Goal: Information Seeking & Learning: Learn about a topic

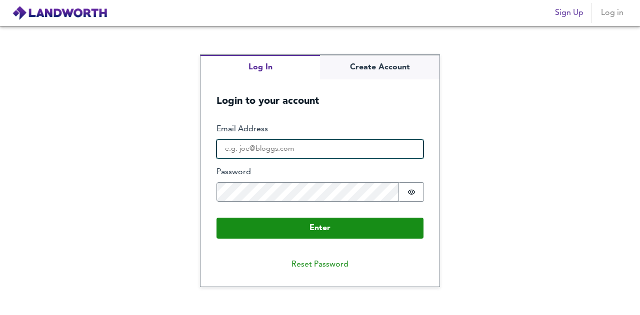
click at [310, 145] on input "Email Address" at bounding box center [319, 149] width 207 height 20
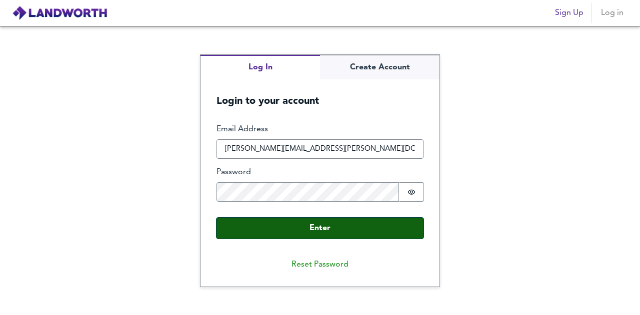
click at [320, 236] on button "Enter" at bounding box center [319, 228] width 207 height 21
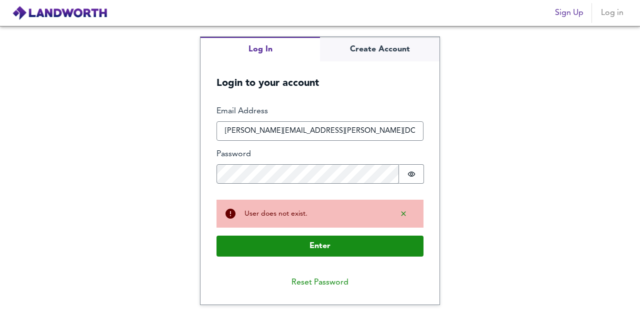
click at [338, 120] on div "Email Address [EMAIL_ADDRESS][PERSON_NAME][DOMAIN_NAME]" at bounding box center [319, 123] width 207 height 35
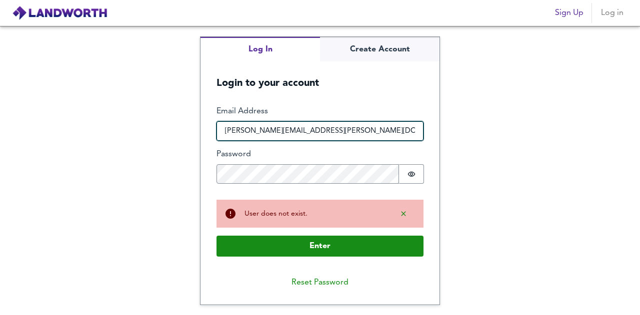
click at [308, 130] on input "[PERSON_NAME][EMAIL_ADDRESS][PERSON_NAME][DOMAIN_NAME]" at bounding box center [319, 131] width 207 height 20
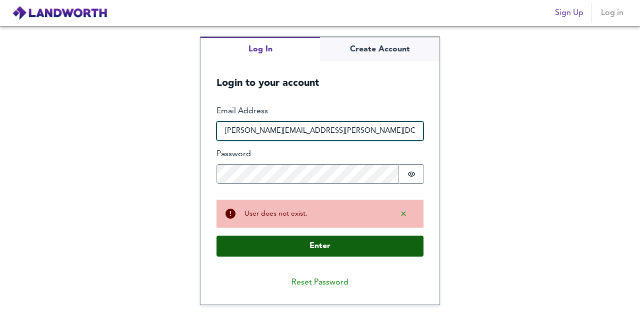
type input "[PERSON_NAME][EMAIL_ADDRESS][PERSON_NAME][DOMAIN_NAME]"
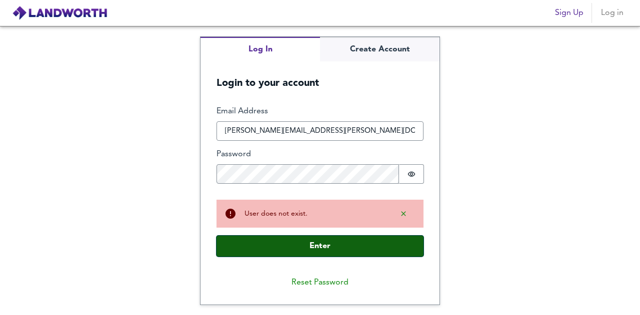
click at [296, 241] on button "Enter" at bounding box center [319, 246] width 207 height 21
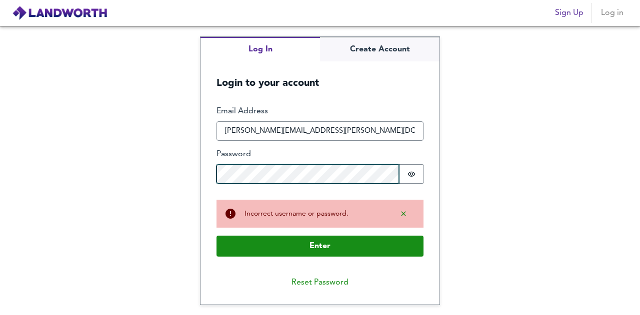
click at [186, 179] on div "Log In Create Account Login to your account Enter Email Address [PERSON_NAME][E…" at bounding box center [320, 170] width 640 height 289
click at [319, 284] on button "Reset Password" at bounding box center [319, 283] width 73 height 20
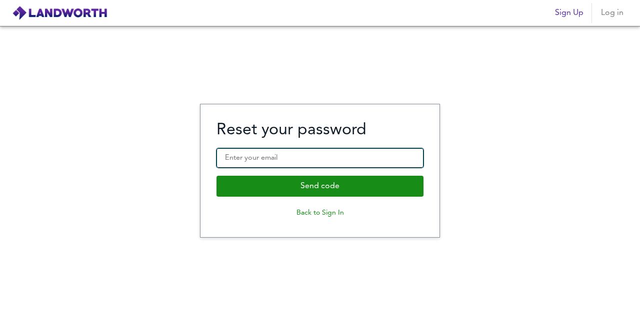
click at [258, 153] on input "Enter your email" at bounding box center [319, 158] width 207 height 20
type input "[PERSON_NAME][EMAIL_ADDRESS][PERSON_NAME][DOMAIN_NAME]"
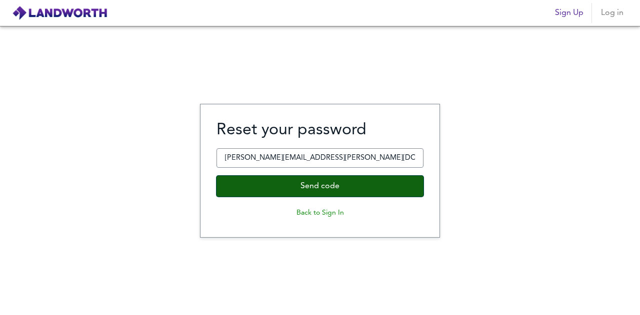
click at [296, 183] on button "Send code" at bounding box center [319, 186] width 207 height 21
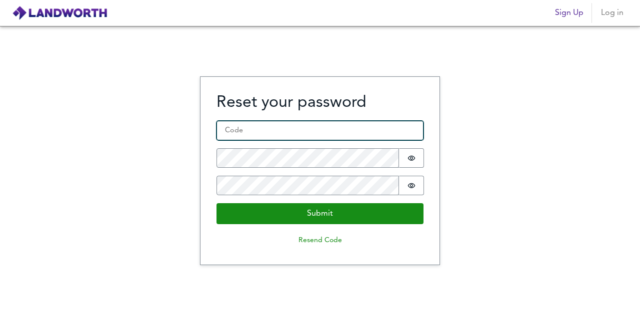
click at [274, 133] on input "Code *" at bounding box center [319, 131] width 207 height 20
paste input "617647"
type input "617647"
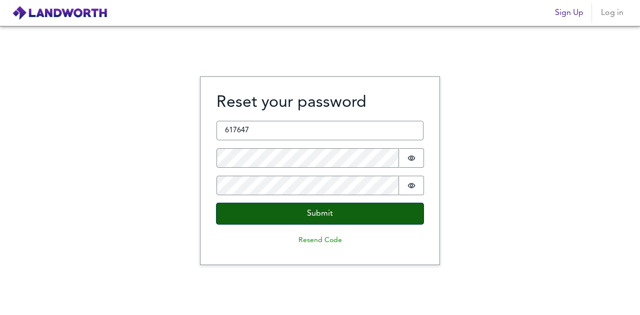
click at [284, 209] on button "Submit" at bounding box center [319, 213] width 207 height 21
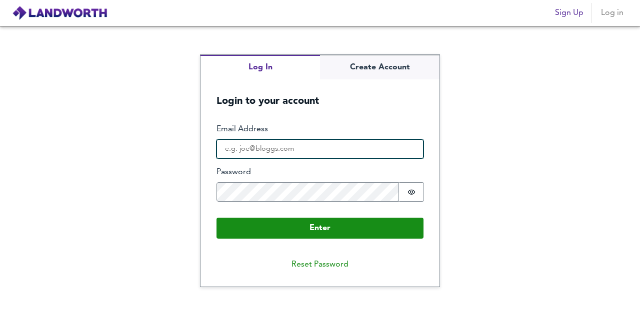
click at [267, 149] on input "Email Address" at bounding box center [319, 149] width 207 height 20
type input "[PERSON_NAME][EMAIL_ADDRESS][PERSON_NAME][DOMAIN_NAME]"
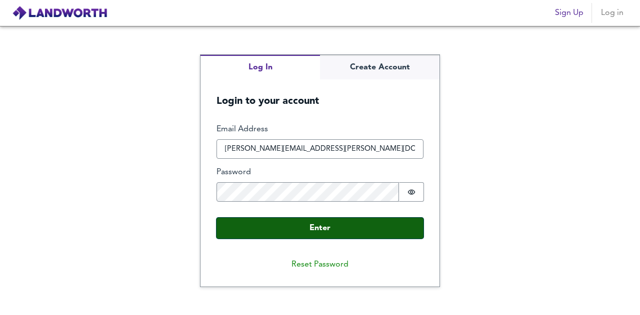
click at [298, 232] on button "Enter" at bounding box center [319, 228] width 207 height 21
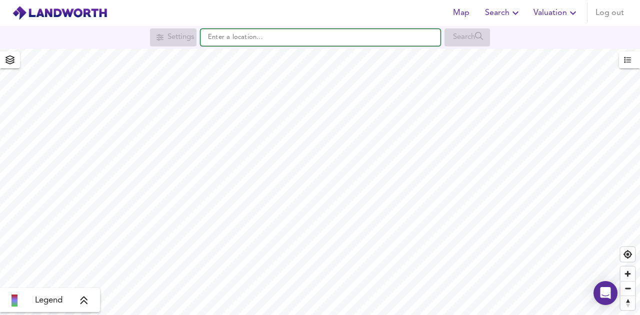
click at [222, 41] on input "text" at bounding box center [320, 37] width 240 height 17
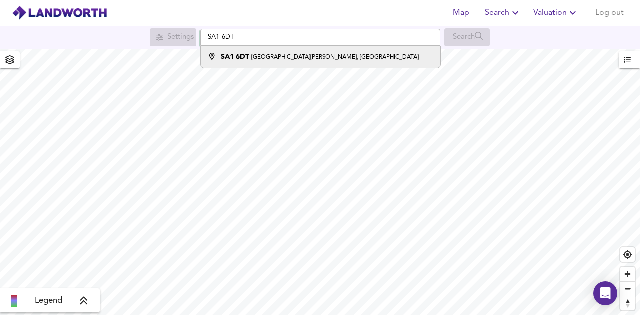
click at [244, 52] on div "SA1 [STREET_ADDRESS][PERSON_NAME]" at bounding box center [320, 57] width 198 height 10
type input "[STREET_ADDRESS][PERSON_NAME]"
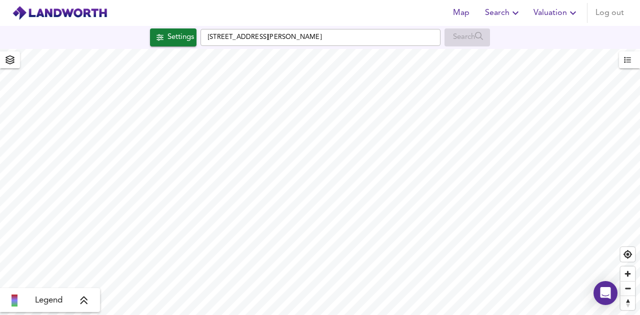
checkbox input "false"
checkbox input "true"
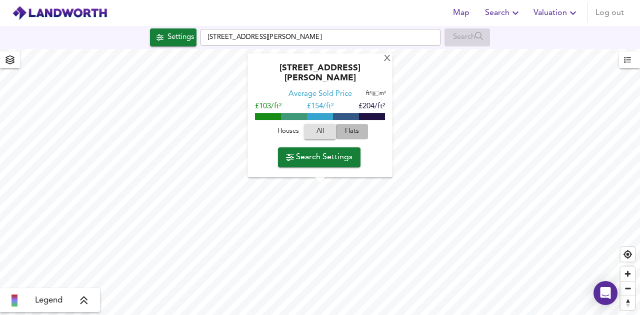
click at [352, 132] on span "Flats" at bounding box center [351, 131] width 27 height 11
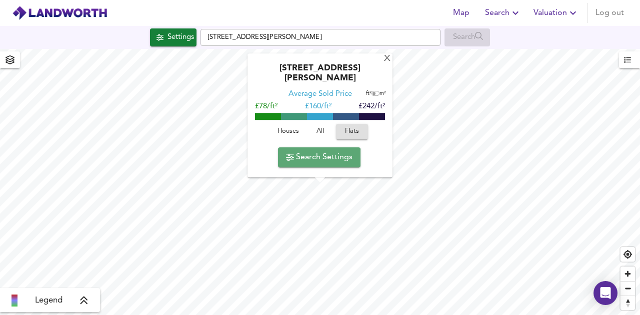
click at [343, 152] on span "Search Settings" at bounding box center [319, 157] width 66 height 14
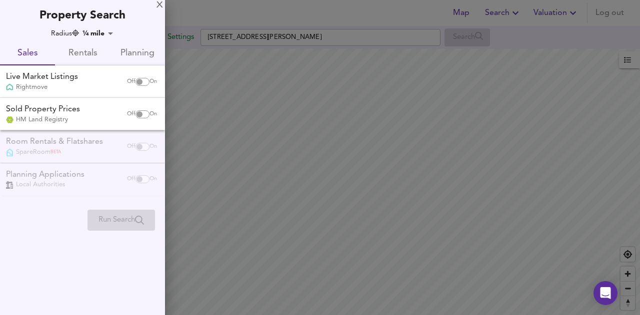
click at [78, 85] on div "Rightmove" at bounding box center [42, 87] width 72 height 9
checkbox input "true"
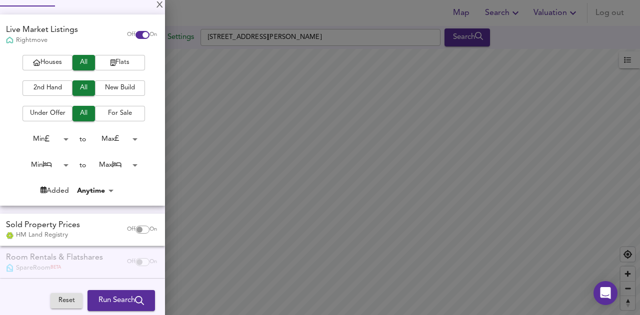
scroll to position [59, 0]
click at [118, 57] on span "Flats" at bounding box center [120, 61] width 40 height 11
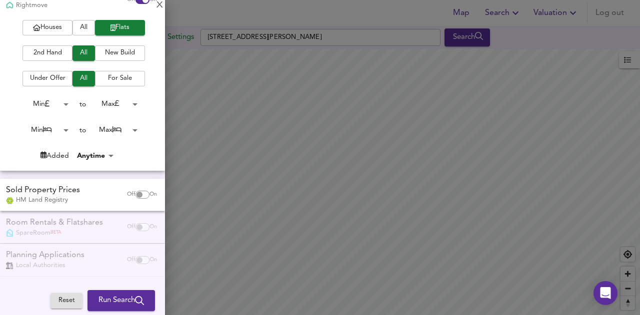
click at [85, 190] on div "Sold Property Prices HM Land Registry" at bounding box center [61, 195] width 119 height 20
checkbox input "true"
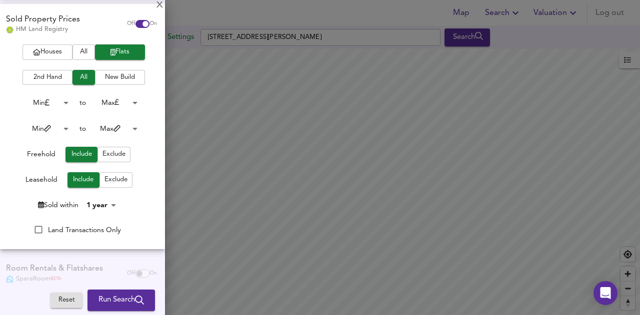
scroll to position [269, 0]
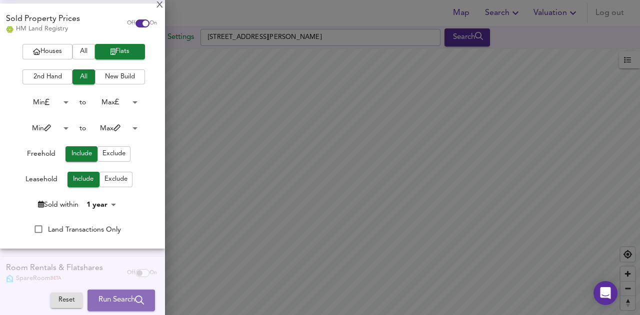
click at [102, 306] on span "Run Search" at bounding box center [120, 300] width 45 height 13
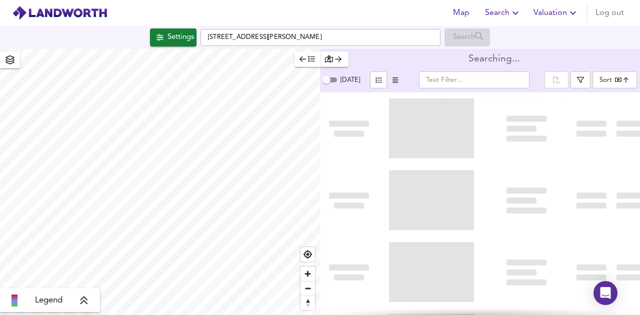
type input "bestdeal"
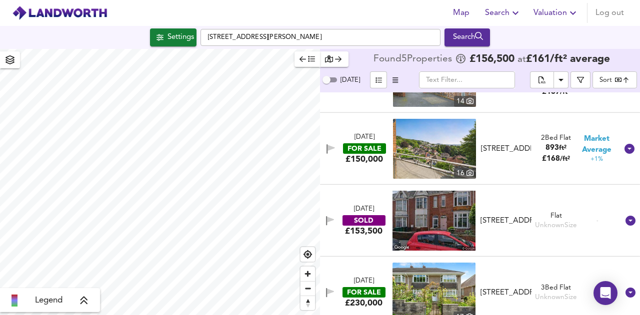
scroll to position [137, 0]
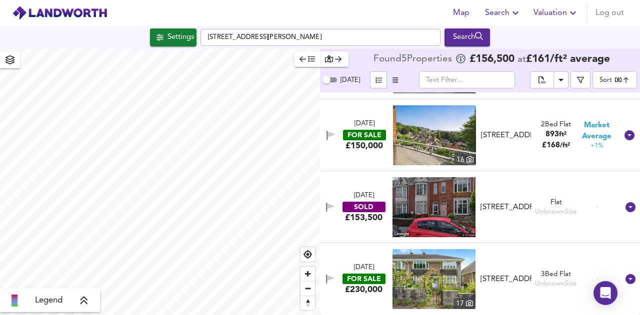
click at [424, 287] on img at bounding box center [433, 279] width 83 height 60
click at [470, 81] on input "text" at bounding box center [467, 79] width 96 height 17
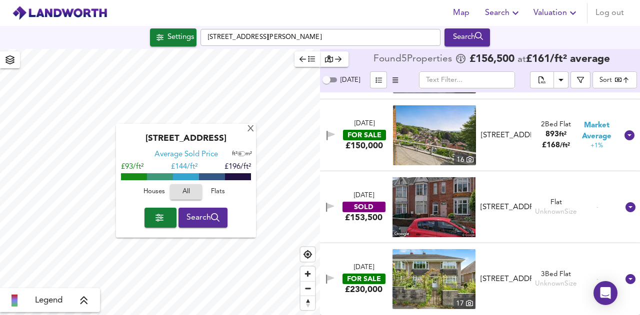
type input "737"
click at [216, 220] on icon "button" at bounding box center [215, 217] width 9 height 9
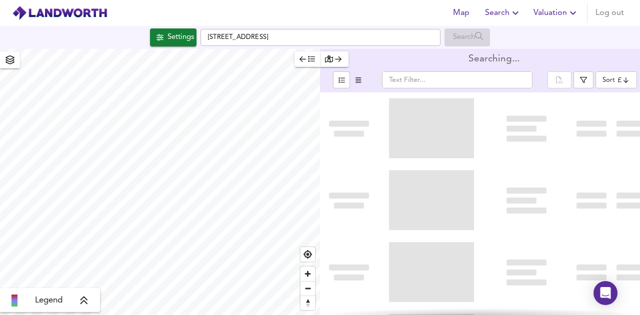
type input "bestdeal"
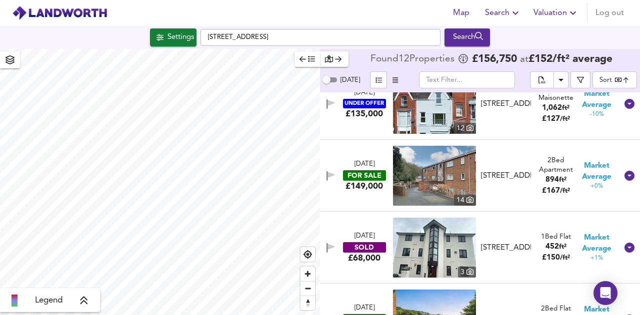
scroll to position [96, 0]
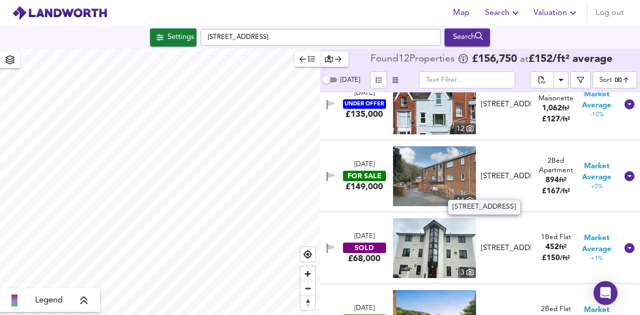
click at [499, 180] on div "[STREET_ADDRESS]" at bounding box center [506, 176] width 50 height 10
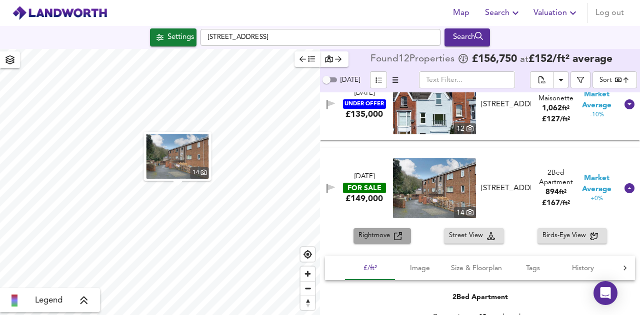
click at [390, 237] on span "Rightmove" at bounding box center [375, 235] width 35 height 11
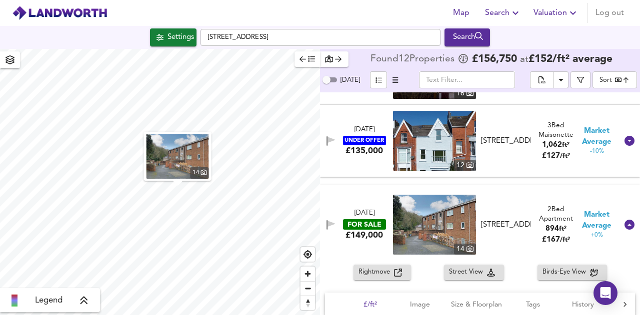
scroll to position [0, 0]
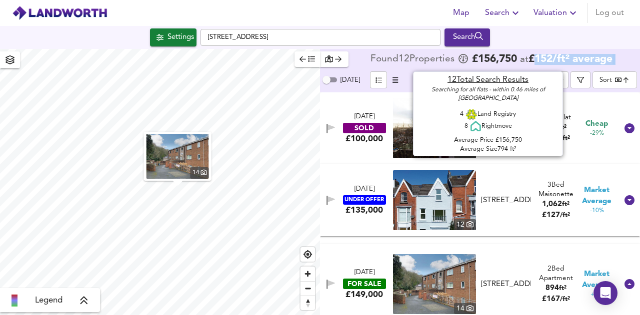
drag, startPoint x: 533, startPoint y: 57, endPoint x: 618, endPoint y: 56, distance: 85.5
click at [617, 56] on div "Found 12 Propert ies £ 156,750 at £ 152 / ft² average" at bounding box center [493, 59] width 247 height 11
copy div "£ 152 / ft² average"
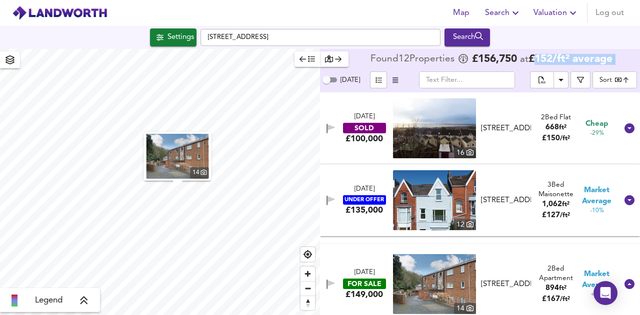
type input "570"
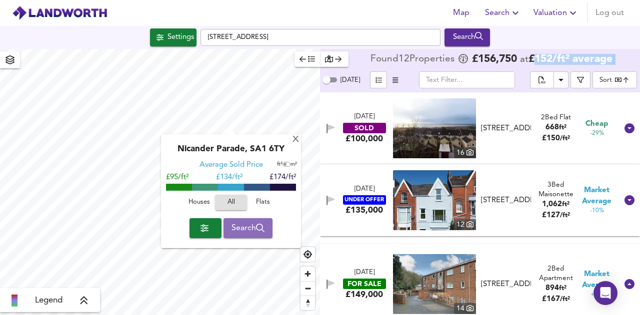
click at [245, 228] on span "Search" at bounding box center [247, 228] width 33 height 14
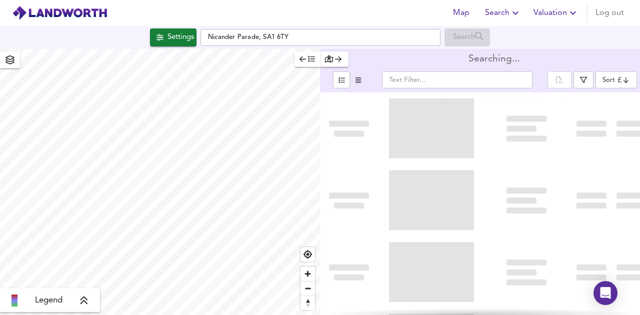
type input "bestdeal"
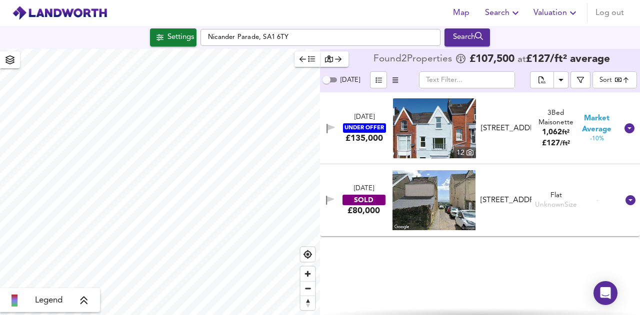
type input "837"
click at [170, 44] on button "Settings" at bounding box center [173, 37] width 46 height 18
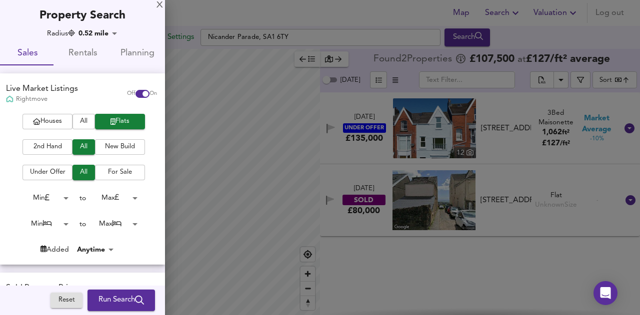
click at [302, 39] on div at bounding box center [320, 157] width 640 height 315
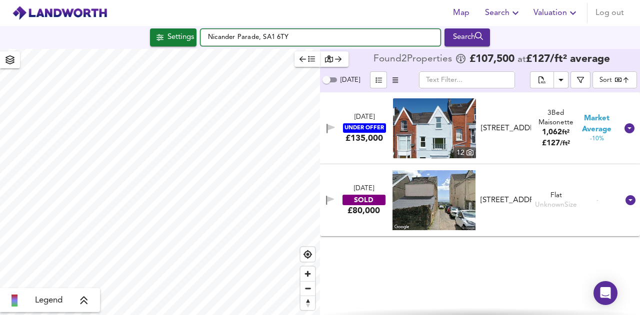
click at [294, 37] on input "Nicander Parade, SA1 6TY" at bounding box center [320, 37] width 240 height 17
drag, startPoint x: 294, startPoint y: 37, endPoint x: 175, endPoint y: 36, distance: 119.0
click at [175, 36] on div "Settings Nicander Parade, SA1 6TY Search" at bounding box center [320, 37] width 640 height 18
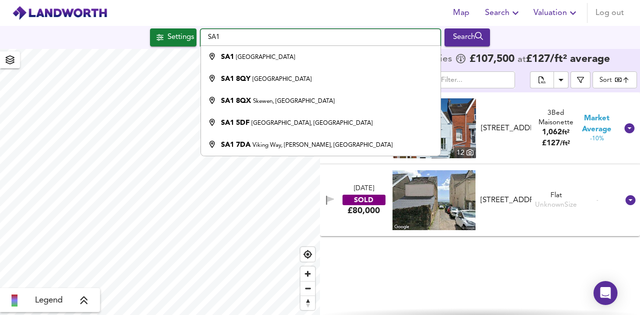
click at [248, 35] on input "SA1" at bounding box center [320, 37] width 240 height 17
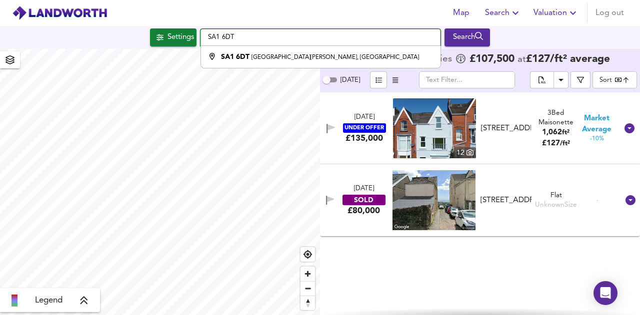
type input "SA1 6DT"
click at [466, 37] on div "Search" at bounding box center [467, 37] width 40 height 13
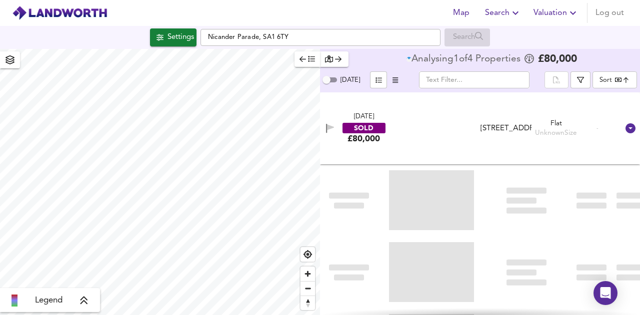
type input "bestdeal"
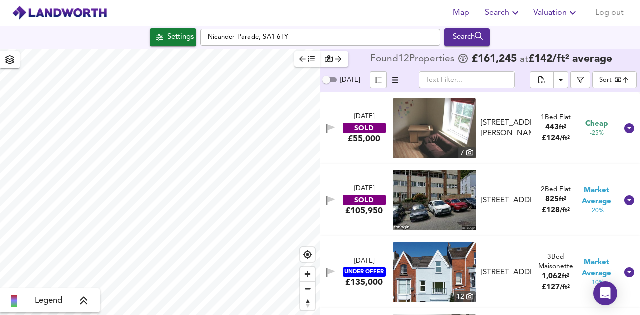
click at [171, 31] on div "Settings" at bounding box center [180, 37] width 26 height 13
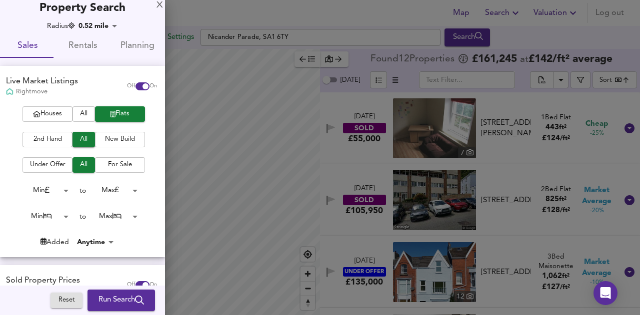
scroll to position [8, 0]
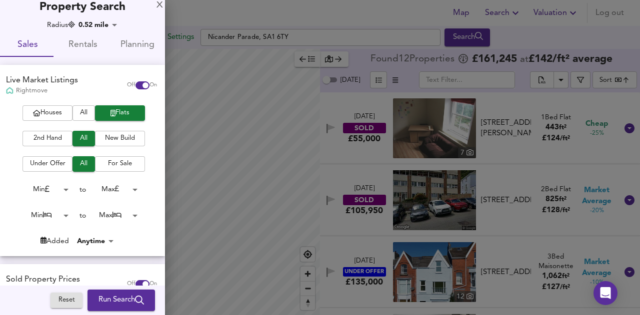
click at [133, 216] on body "Map Search Valuation Log out Settings [GEOGRAPHIC_DATA] Search Legend Found 12 …" at bounding box center [320, 157] width 640 height 315
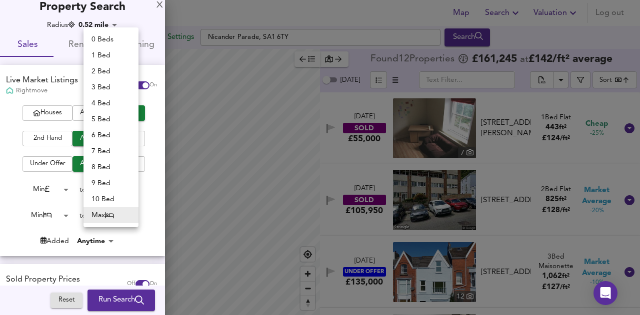
click at [103, 70] on li "2 Bed" at bounding box center [110, 71] width 55 height 16
type input "2"
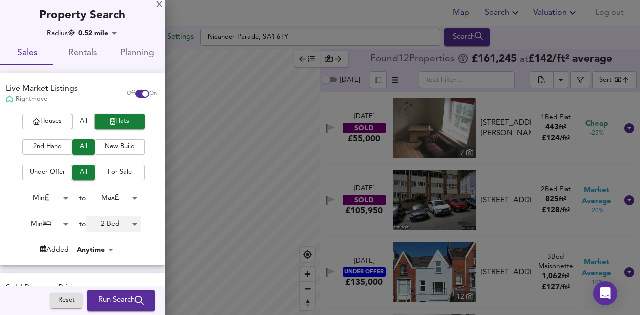
scroll to position [0, 0]
click at [97, 31] on body "Map Search Valuation Log out Settings [GEOGRAPHIC_DATA] Search Legend Found 12 …" at bounding box center [320, 157] width 640 height 315
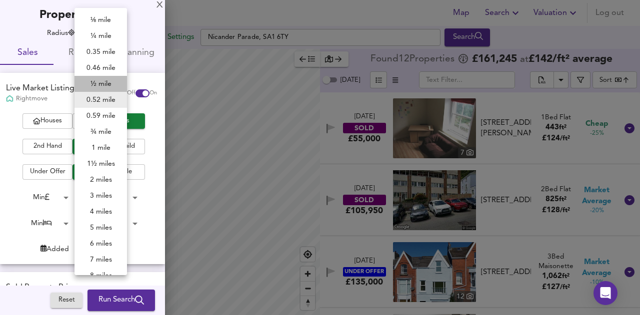
click at [108, 85] on li "½ mile" at bounding box center [100, 84] width 52 height 16
type input "805"
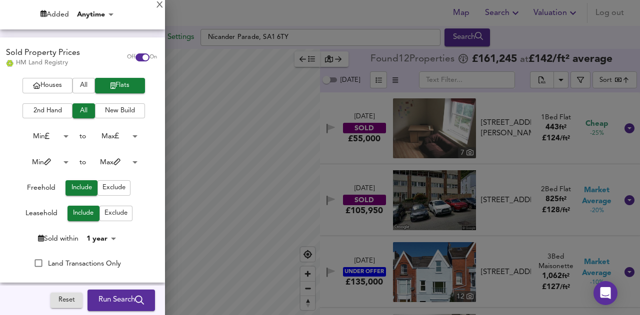
scroll to position [236, 0]
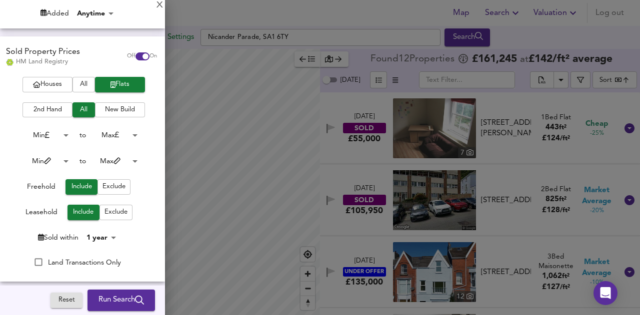
click at [129, 161] on body "Map Search Valuation Log out Settings [GEOGRAPHIC_DATA] Search Legend Found 12 …" at bounding box center [320, 157] width 640 height 315
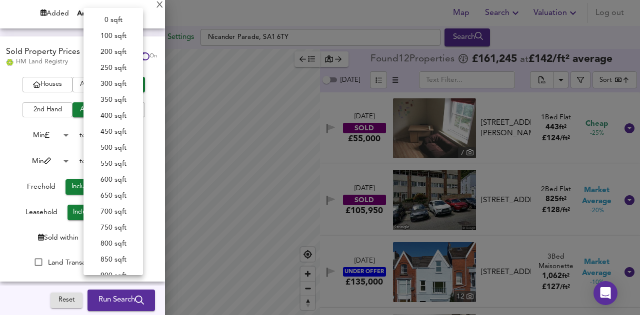
scroll to position [348, 0]
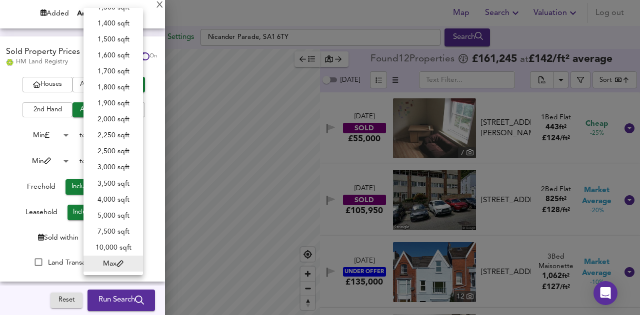
click at [155, 178] on div at bounding box center [320, 157] width 640 height 315
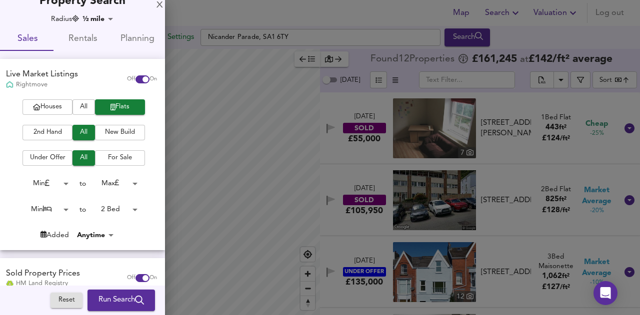
scroll to position [0, 0]
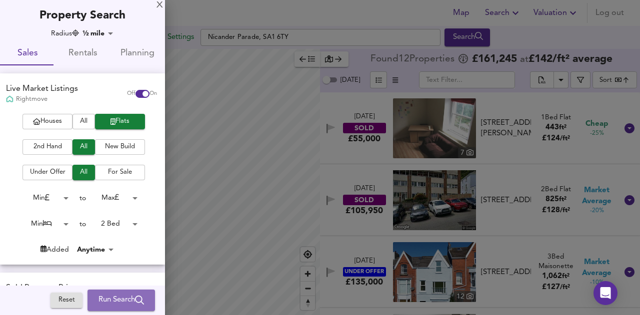
click at [114, 294] on span "Run Search" at bounding box center [120, 300] width 45 height 13
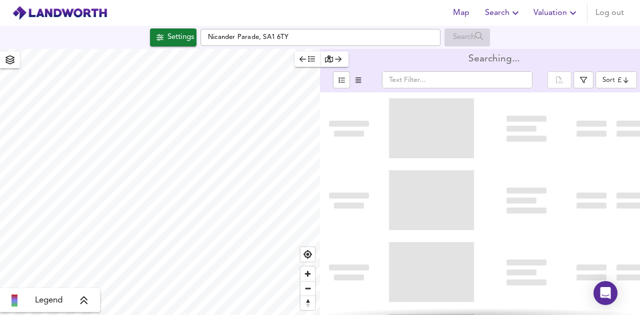
type input "bestdeal"
